Goal: Task Accomplishment & Management: Use online tool/utility

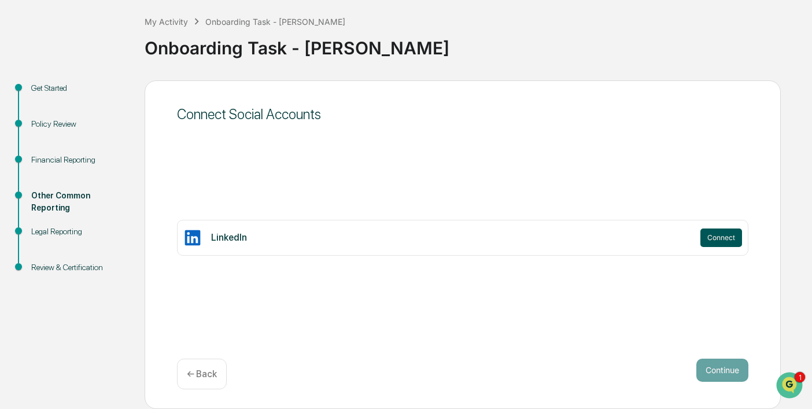
click at [708, 232] on button "Connect" at bounding box center [722, 238] width 42 height 19
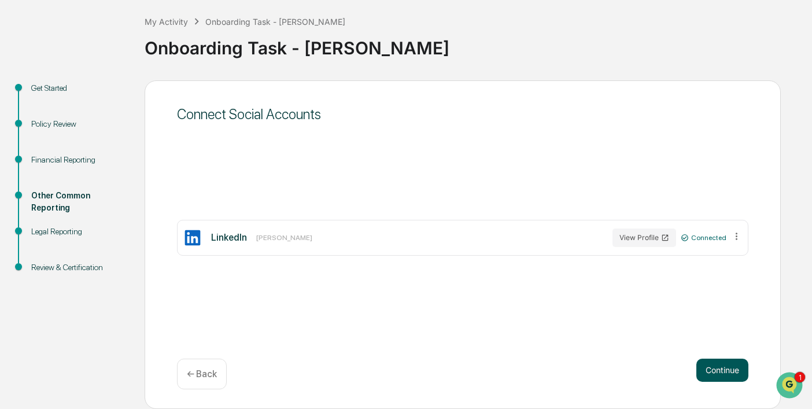
click at [723, 374] on button "Continue" at bounding box center [723, 370] width 52 height 23
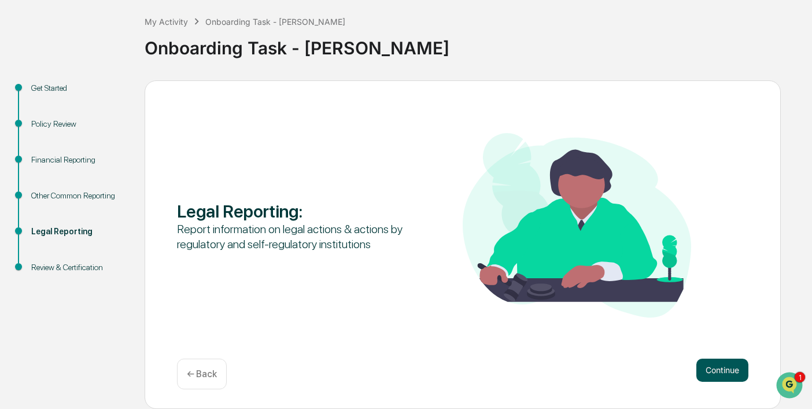
click at [724, 370] on button "Continue" at bounding box center [723, 370] width 52 height 23
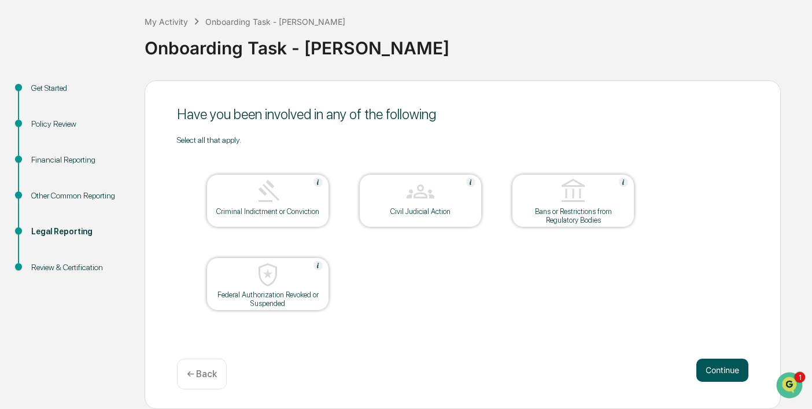
click at [732, 371] on button "Continue" at bounding box center [723, 370] width 52 height 23
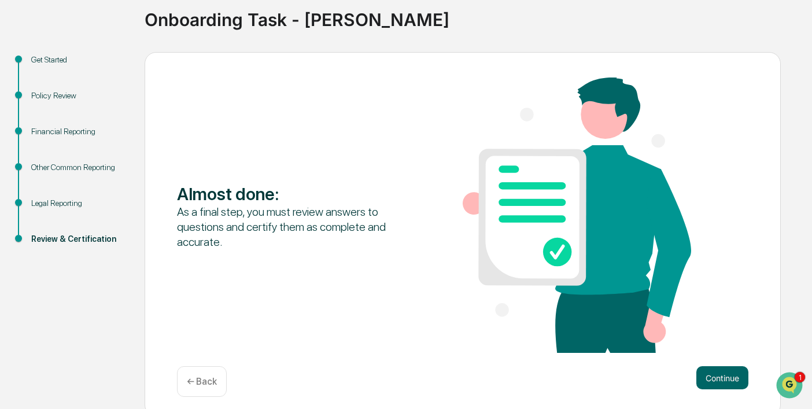
scroll to position [94, 0]
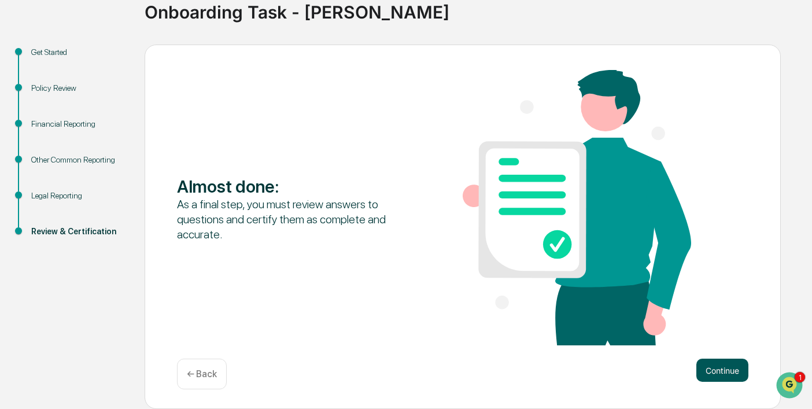
click at [718, 370] on button "Continue" at bounding box center [723, 370] width 52 height 23
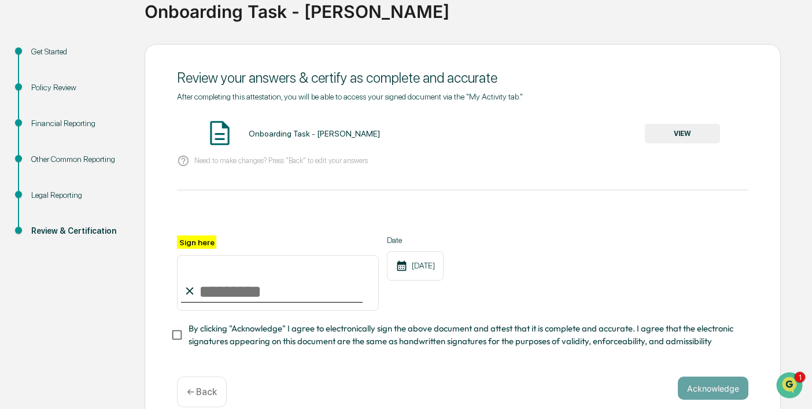
click at [690, 133] on button "VIEW" at bounding box center [682, 134] width 75 height 20
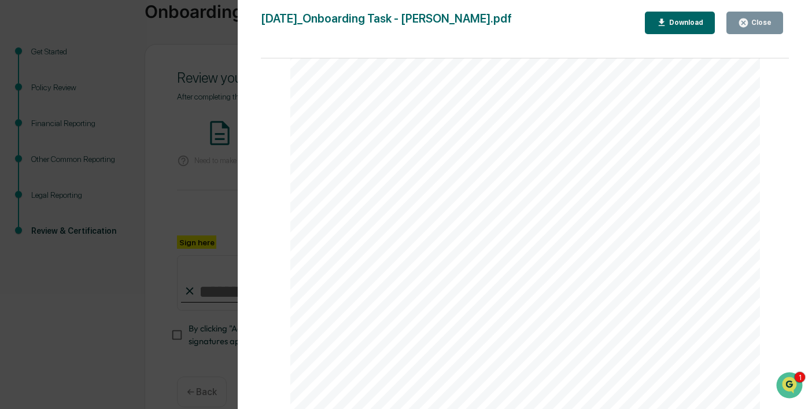
scroll to position [111, 0]
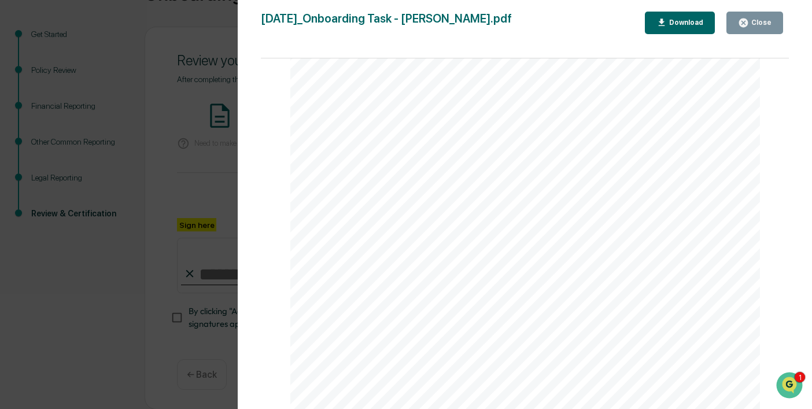
click at [768, 19] on div "Close" at bounding box center [760, 23] width 23 height 8
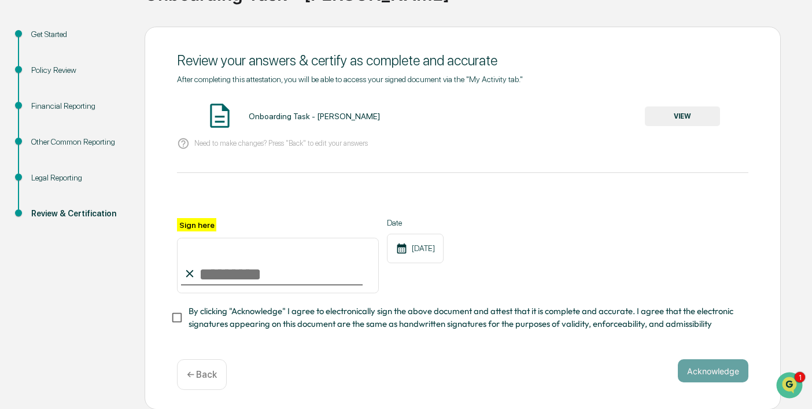
click at [220, 274] on input "Sign here" at bounding box center [278, 266] width 202 height 56
type input "**********"
click at [699, 366] on button "Acknowledge" at bounding box center [713, 370] width 71 height 23
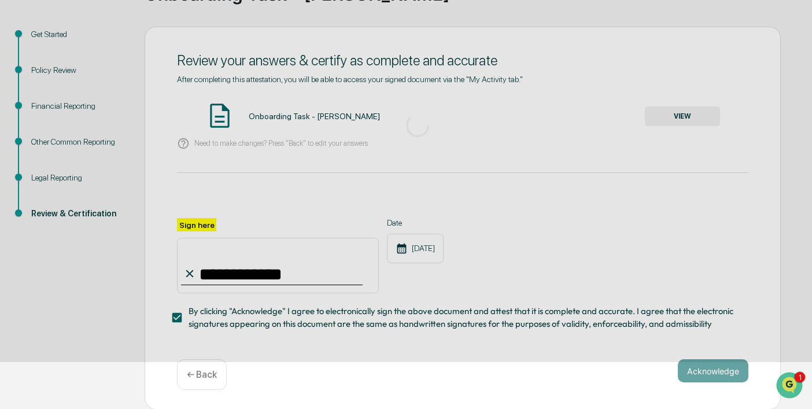
scroll to position [57, 0]
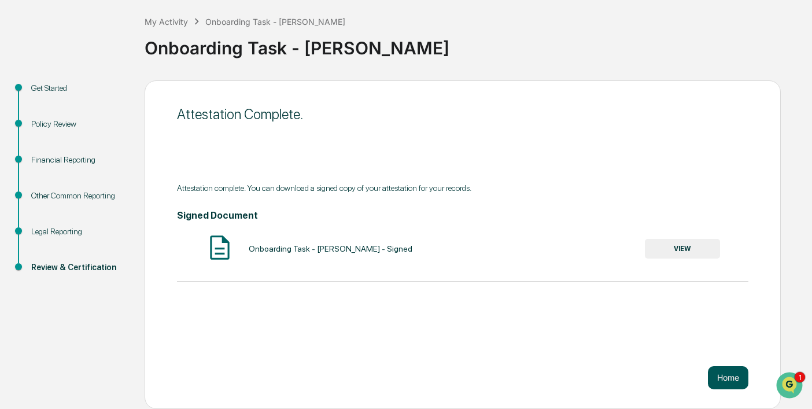
click at [724, 385] on button "Home" at bounding box center [728, 377] width 41 height 23
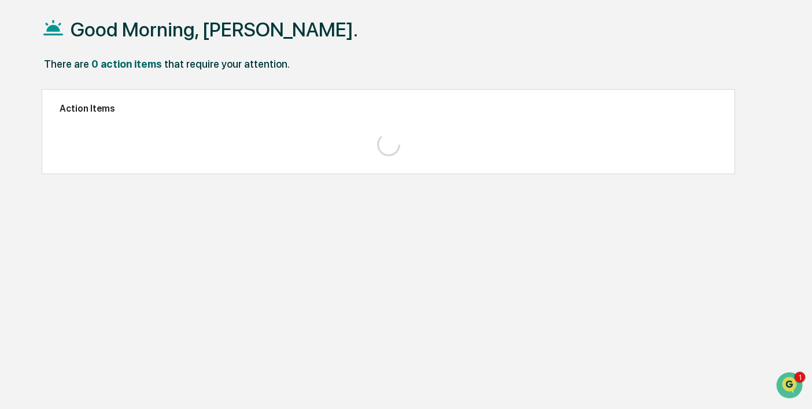
scroll to position [55, 0]
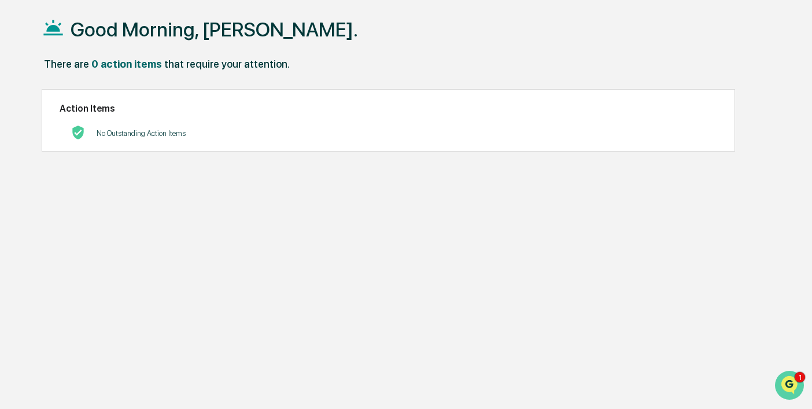
click at [790, 383] on img "Open customer support" at bounding box center [789, 385] width 29 height 23
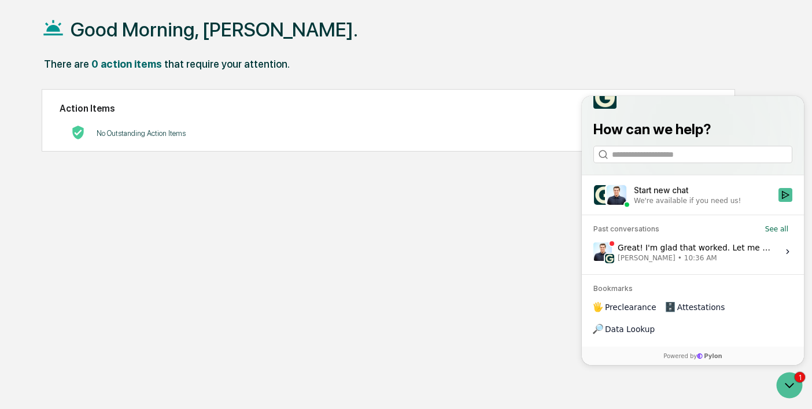
click at [723, 263] on div "Great! I'm glad that worked. Let me know if you have other questions as you get…" at bounding box center [695, 252] width 154 height 22
click at [594, 252] on button "View issue" at bounding box center [593, 252] width 1 height 1
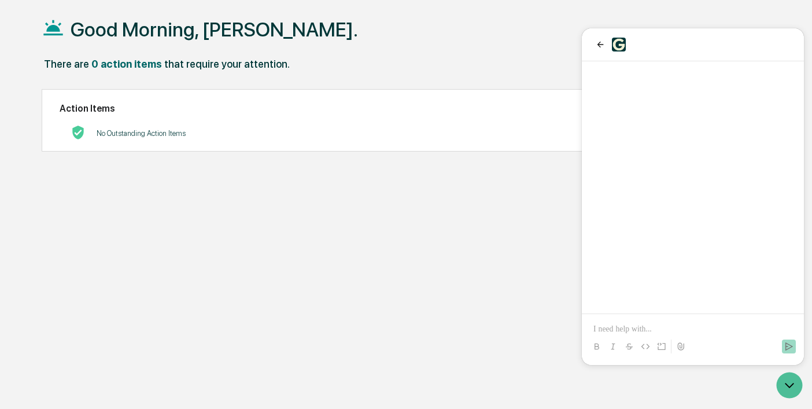
scroll to position [705, 0]
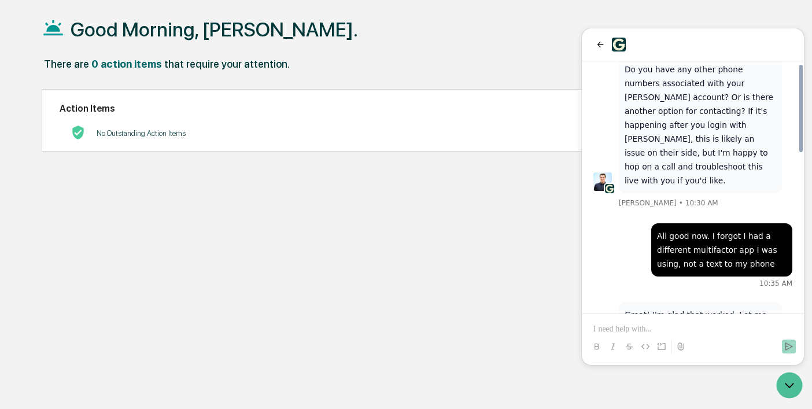
click at [648, 332] on p at bounding box center [693, 329] width 199 height 12
